Goal: Transaction & Acquisition: Purchase product/service

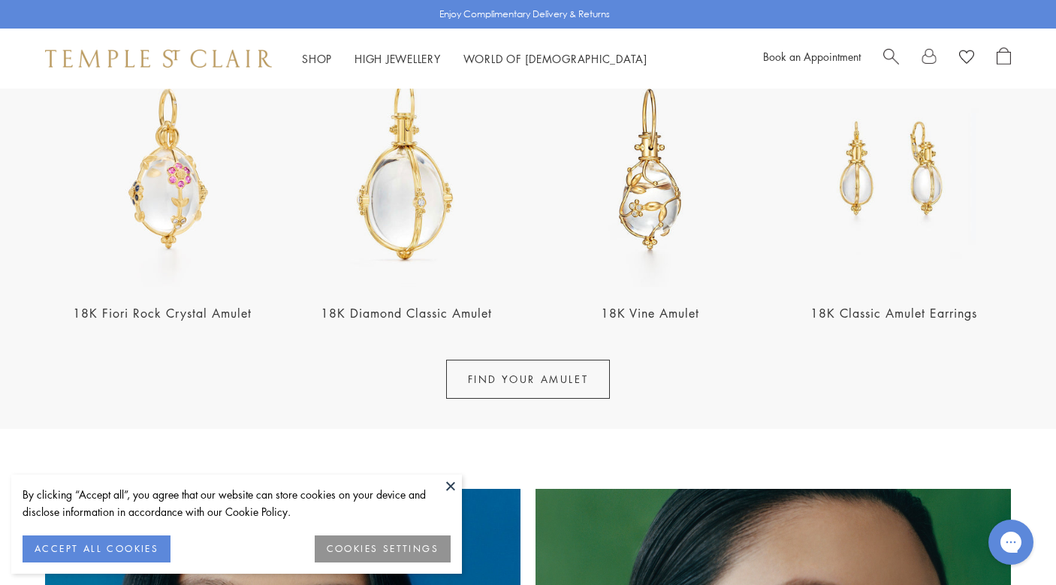
scroll to position [728, 0]
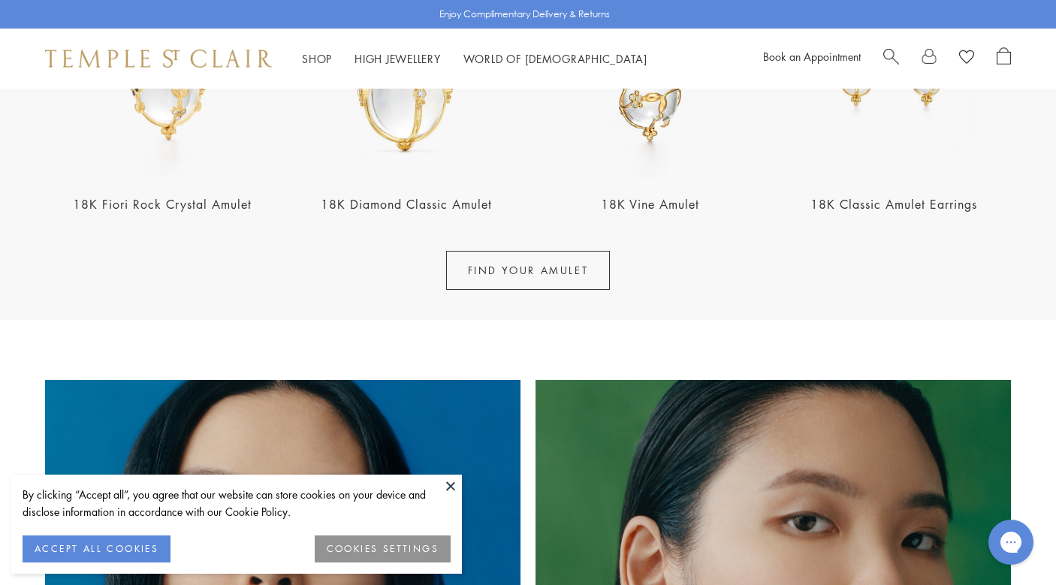
click at [448, 489] on button at bounding box center [450, 486] width 23 height 23
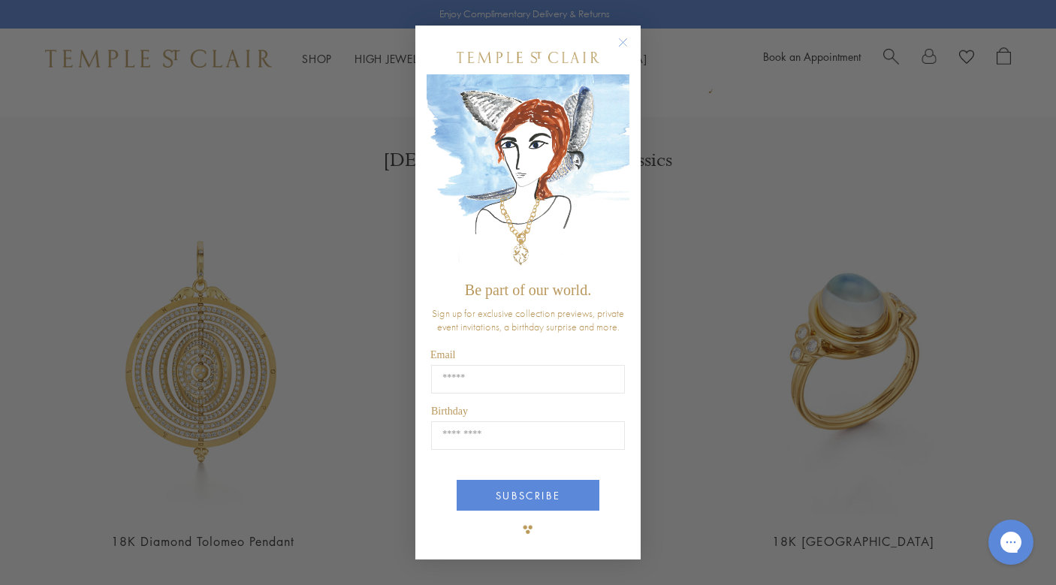
scroll to position [1709, 0]
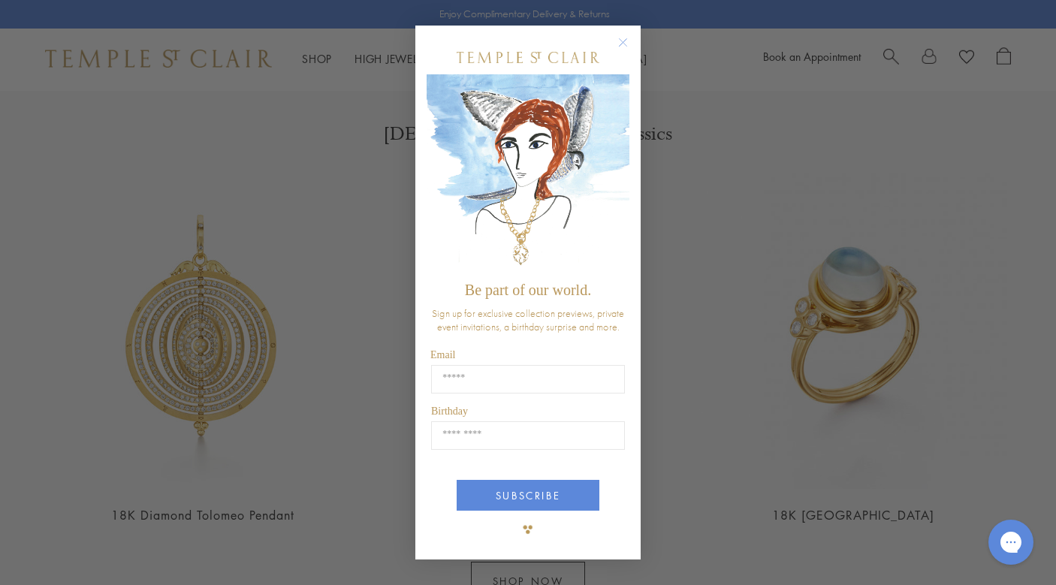
click at [624, 43] on circle "Close dialog" at bounding box center [623, 42] width 18 height 18
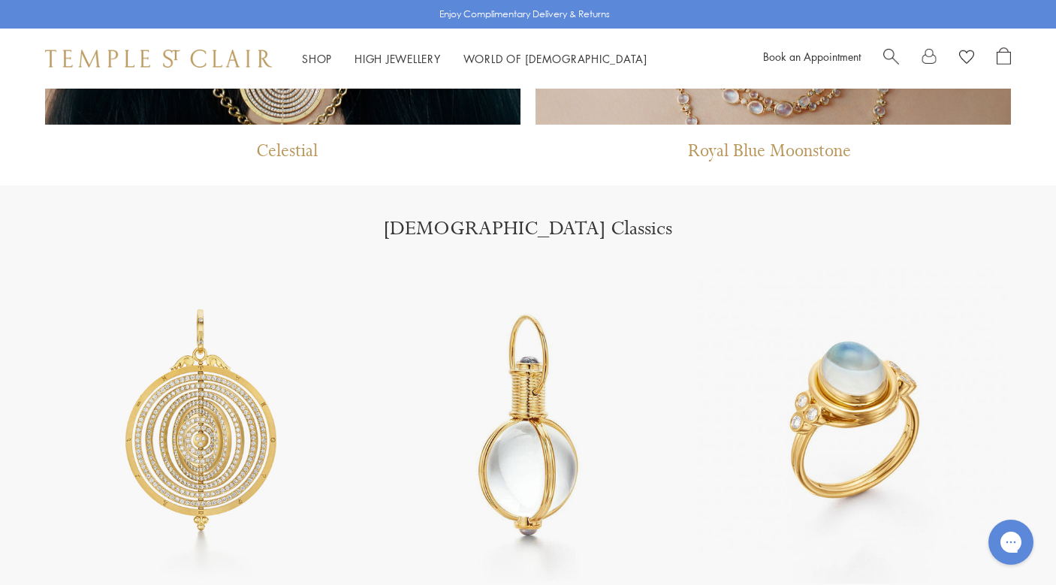
scroll to position [1499, 0]
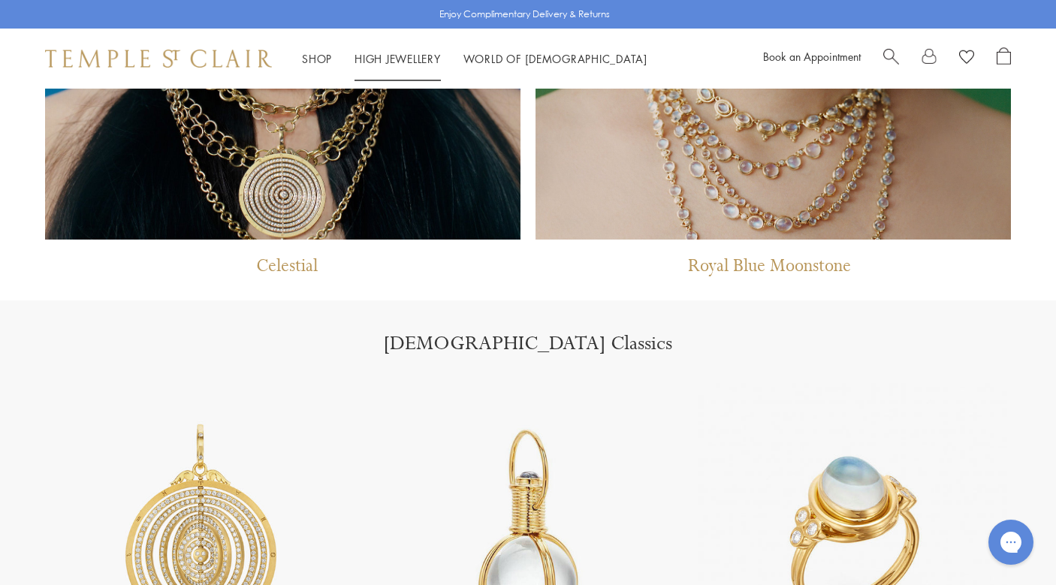
click at [335, 60] on ul "Shop Shop Categories Amulets Pendants & Charms Lockets Chains & Leather Cords E…" at bounding box center [475, 59] width 346 height 19
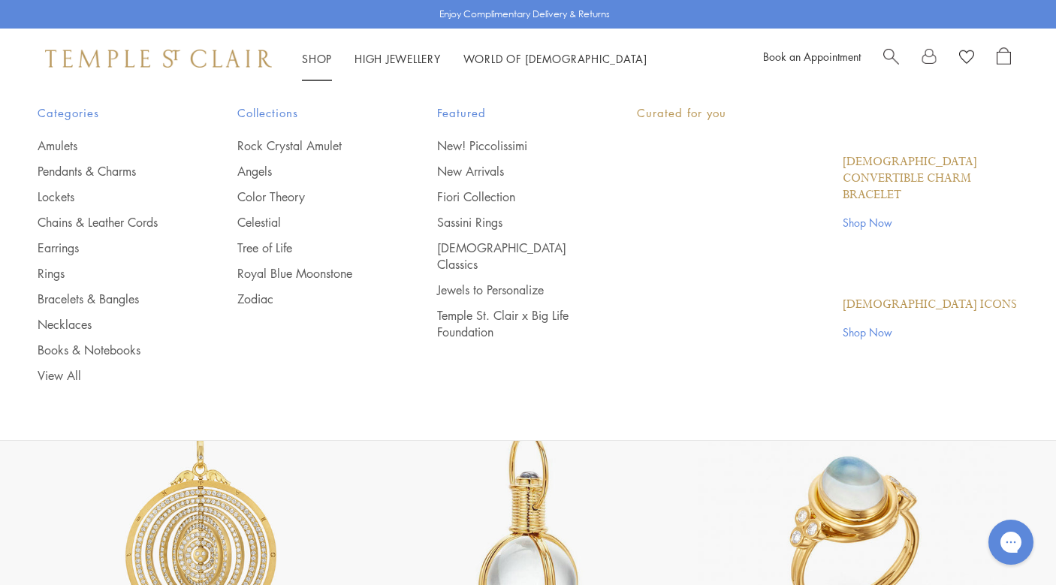
click at [321, 53] on link "Shop Shop" at bounding box center [317, 58] width 30 height 15
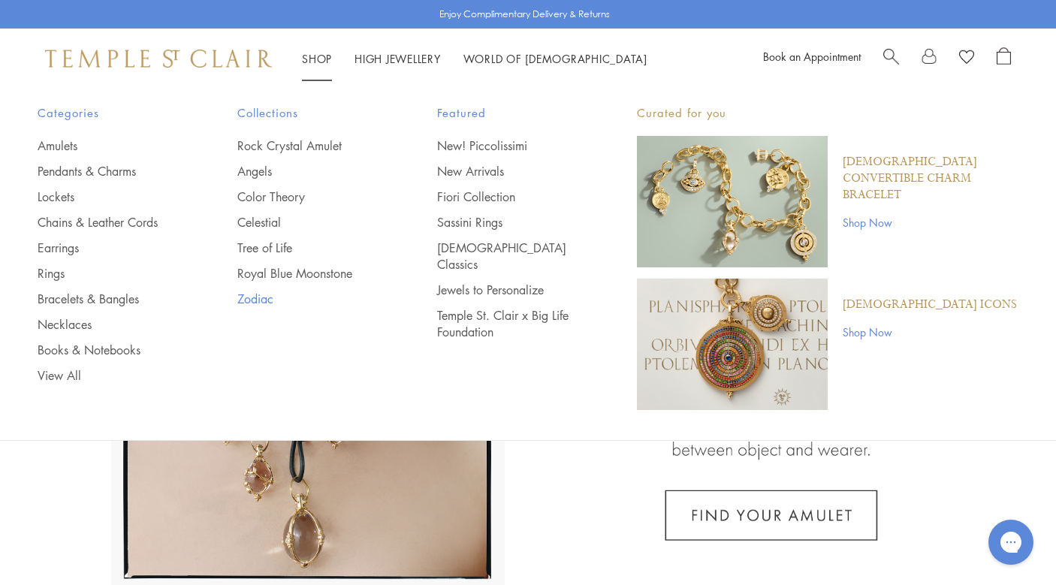
click at [253, 295] on link "Zodiac" at bounding box center [307, 299] width 140 height 17
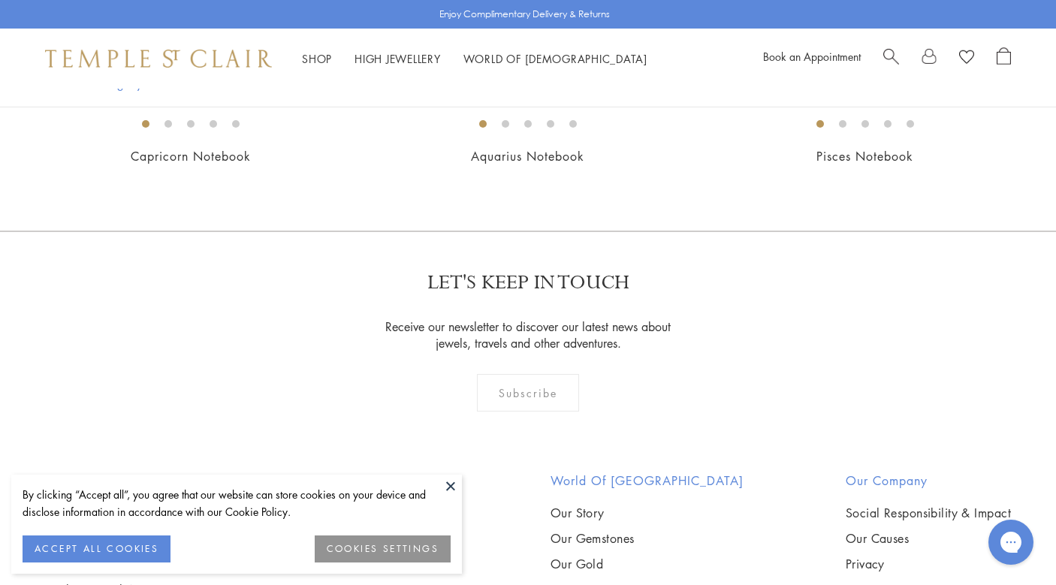
scroll to position [1020, 0]
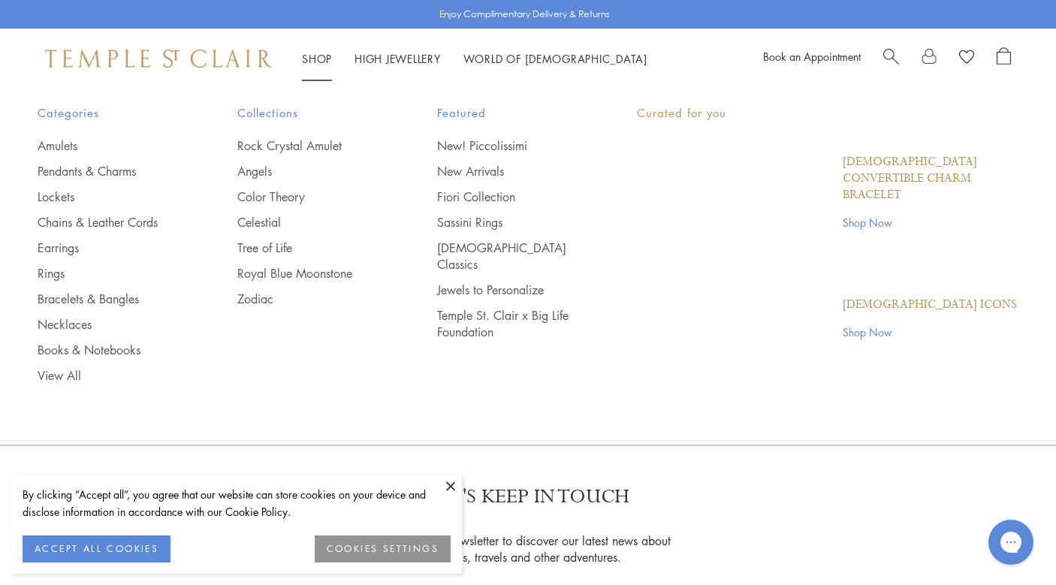
click at [309, 65] on li "Shop Shop Categories Amulets Pendants & Charms Lockets Chains & Leather Cords E…" at bounding box center [317, 59] width 30 height 19
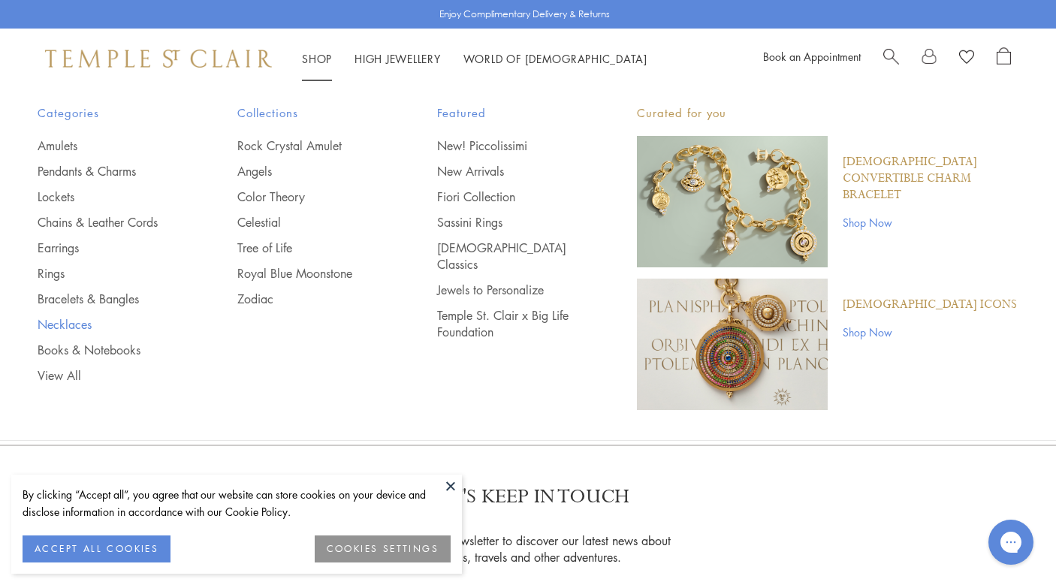
click at [53, 326] on link "Necklaces" at bounding box center [108, 324] width 140 height 17
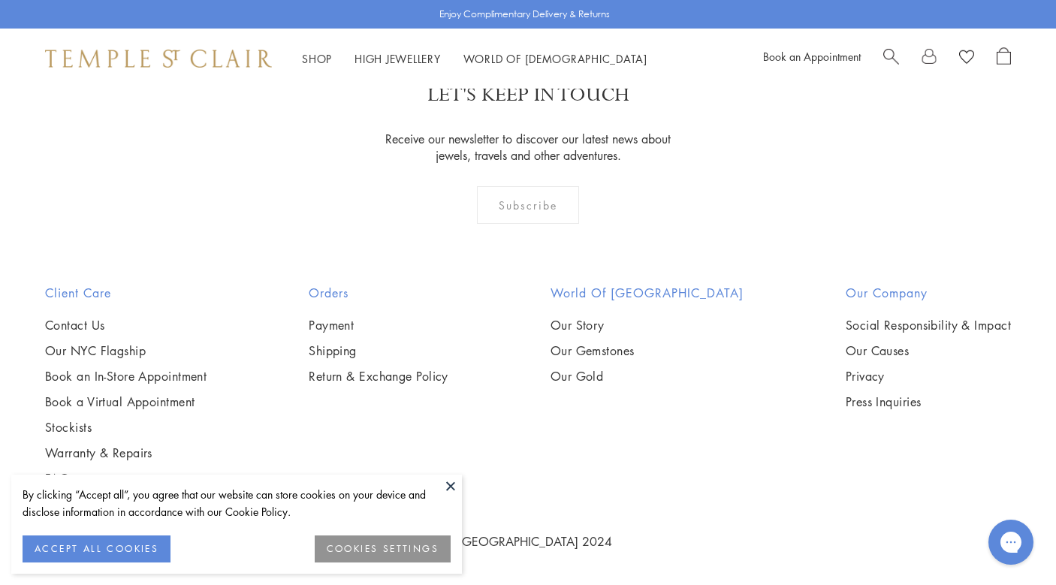
scroll to position [3267, 0]
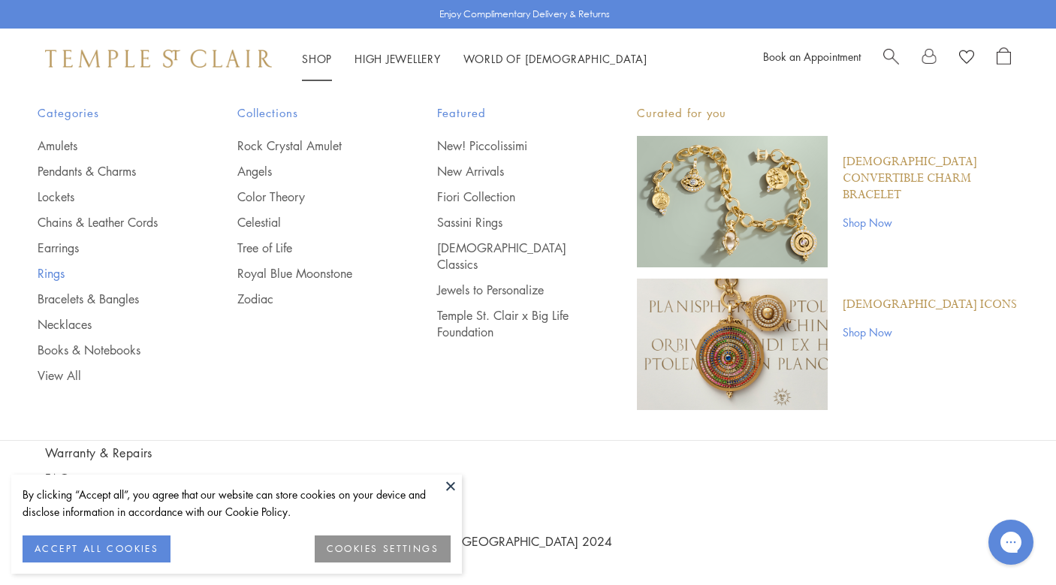
click at [63, 270] on link "Rings" at bounding box center [108, 273] width 140 height 17
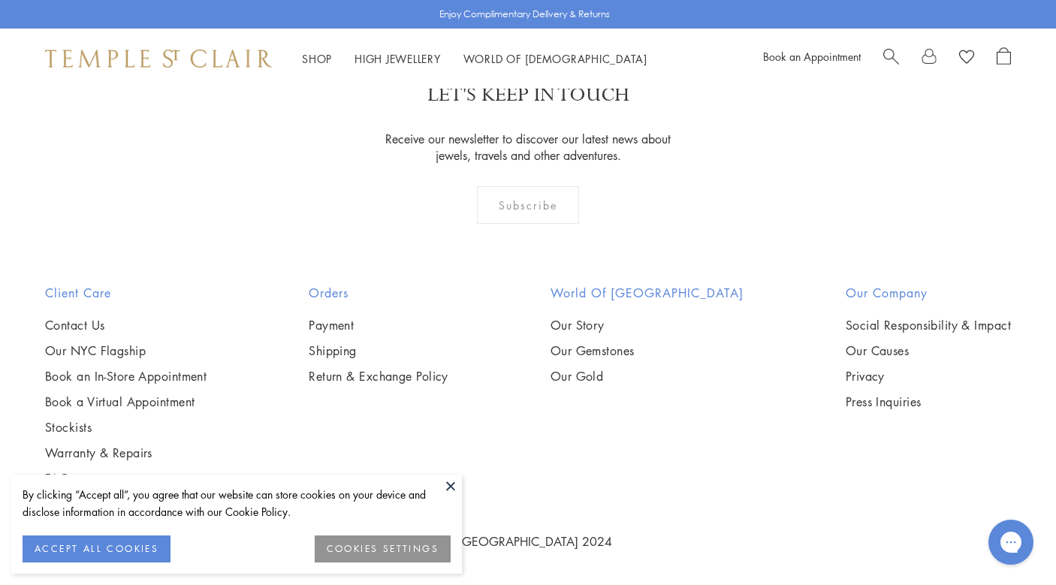
scroll to position [4002, 0]
click at [454, 482] on button at bounding box center [450, 486] width 23 height 23
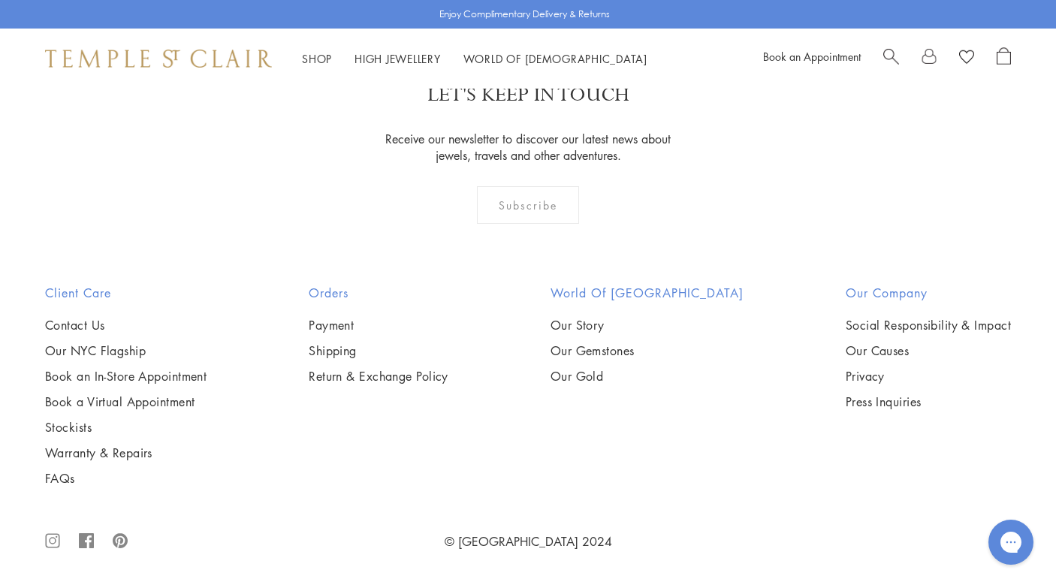
scroll to position [6653, 0]
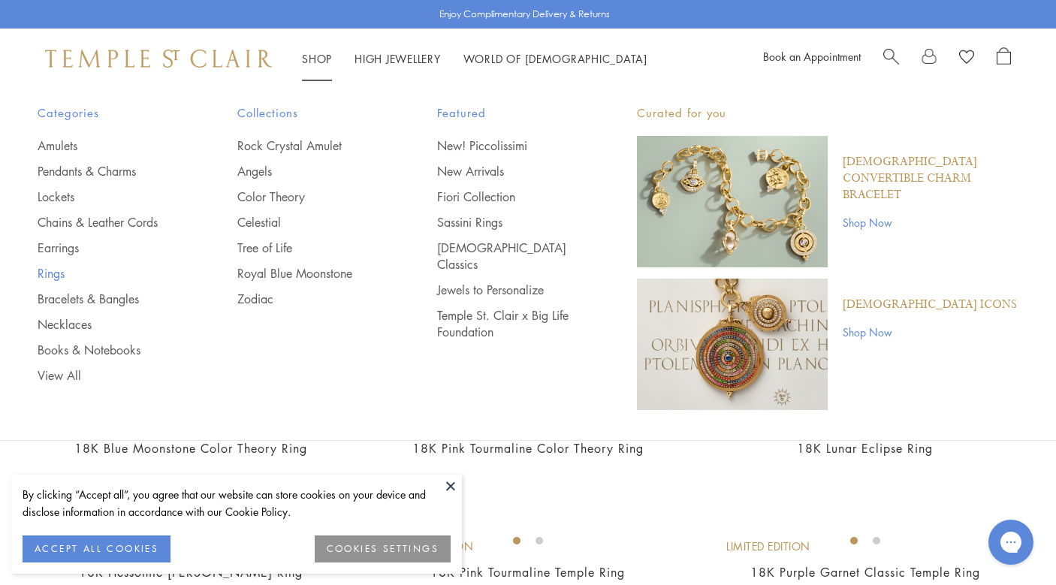
click at [52, 271] on link "Rings" at bounding box center [108, 273] width 140 height 17
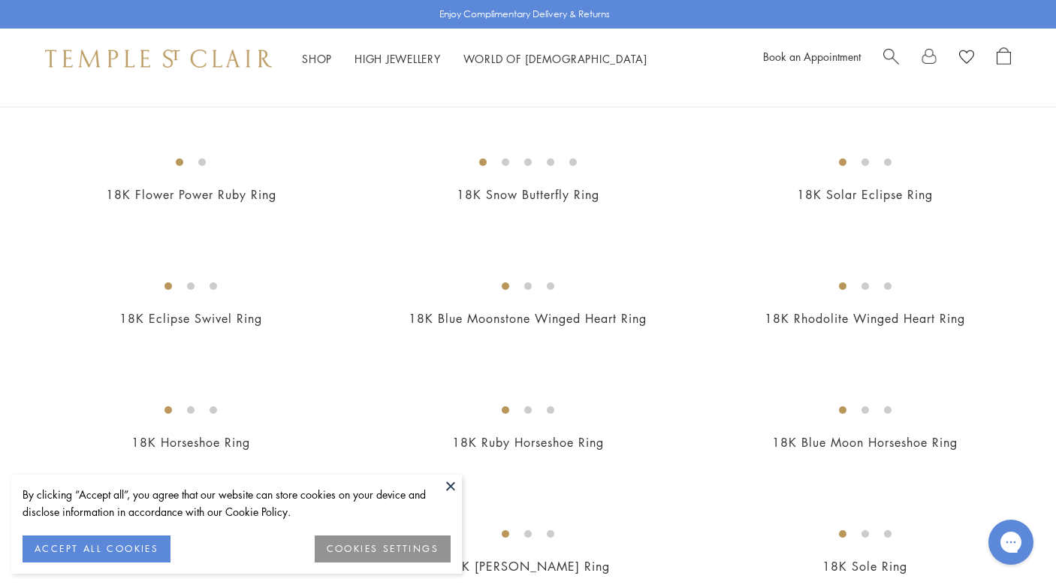
scroll to position [895, 0]
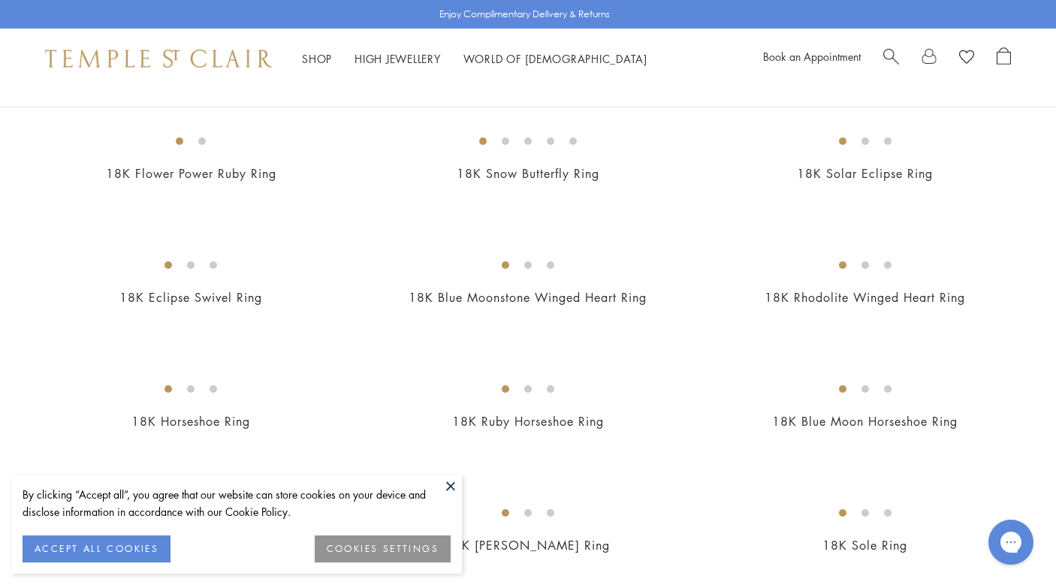
click at [0, 0] on img at bounding box center [0, 0] width 0 height 0
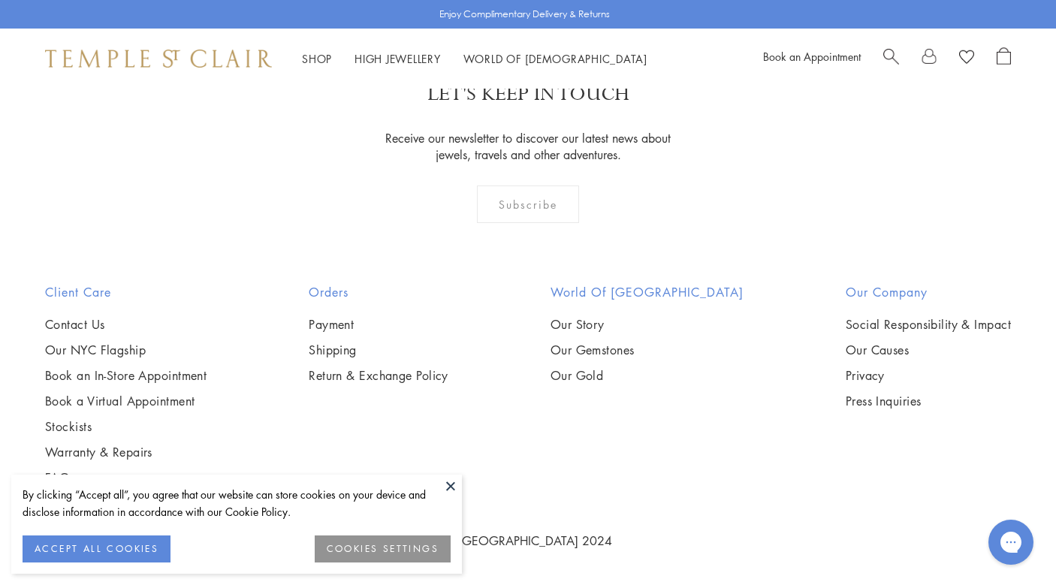
scroll to position [2047, 0]
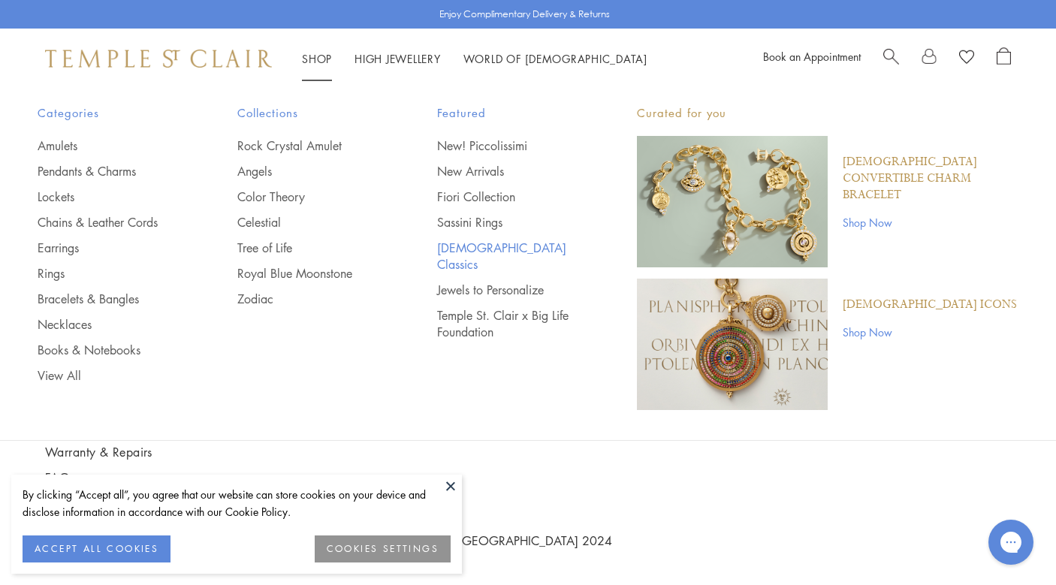
click at [494, 246] on link "[DEMOGRAPHIC_DATA] Classics" at bounding box center [507, 256] width 140 height 33
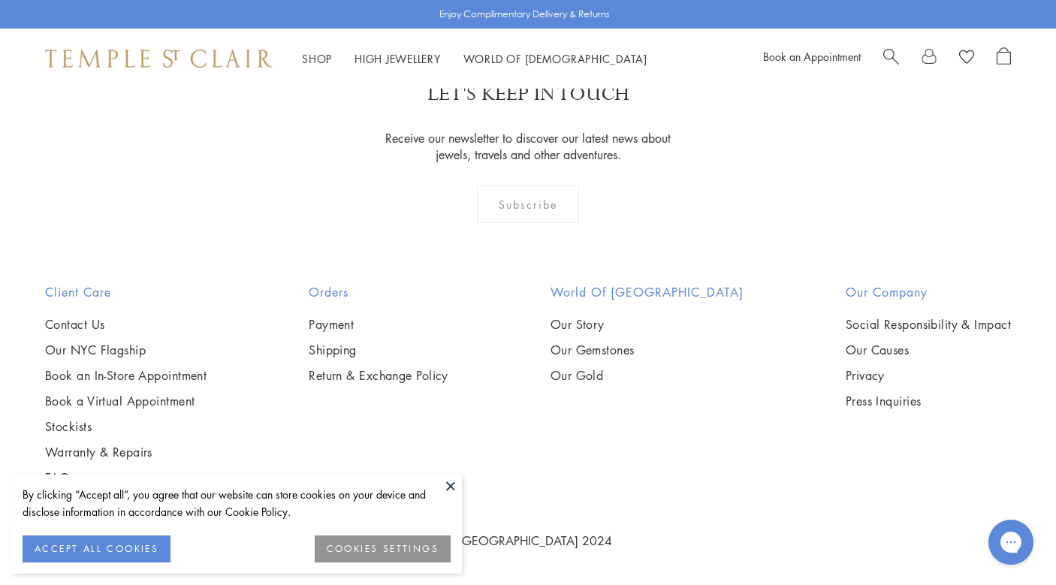
scroll to position [4734, 0]
